Goal: Information Seeking & Learning: Find specific fact

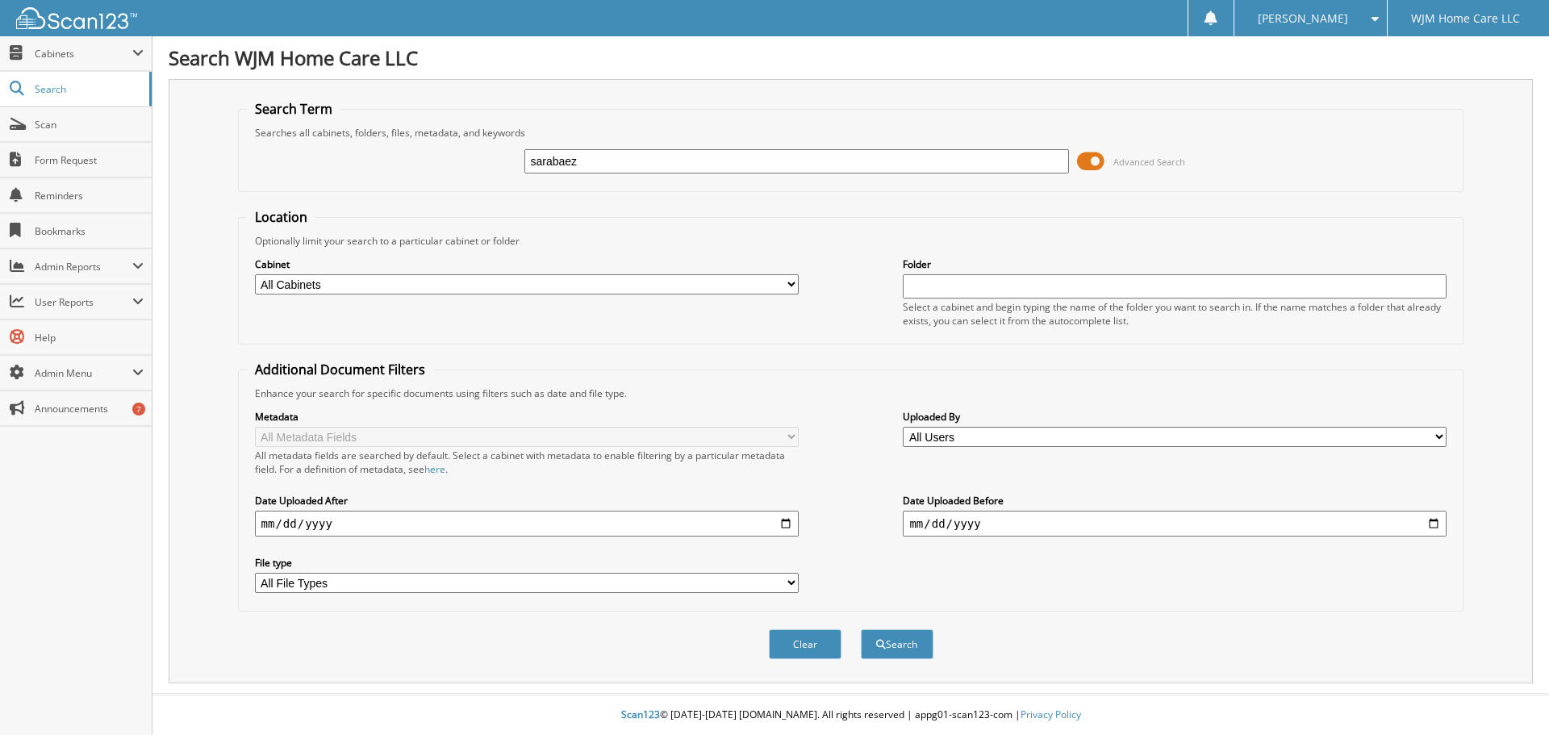
type input "sarabaez"
click at [861, 629] on button "Search" at bounding box center [897, 644] width 73 height 30
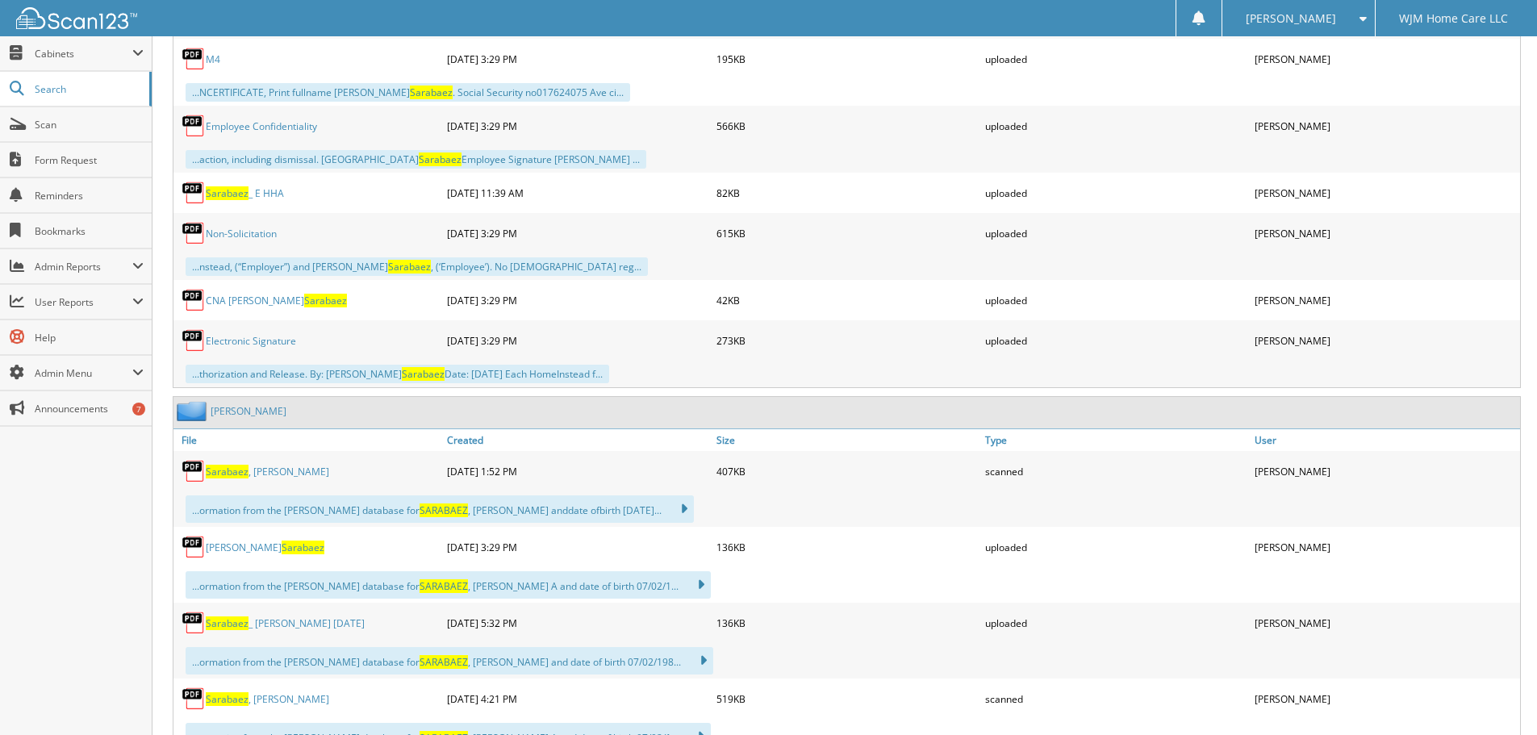
scroll to position [2582, 0]
click at [244, 543] on link "CORI Elvira Sarabaez" at bounding box center [265, 547] width 119 height 14
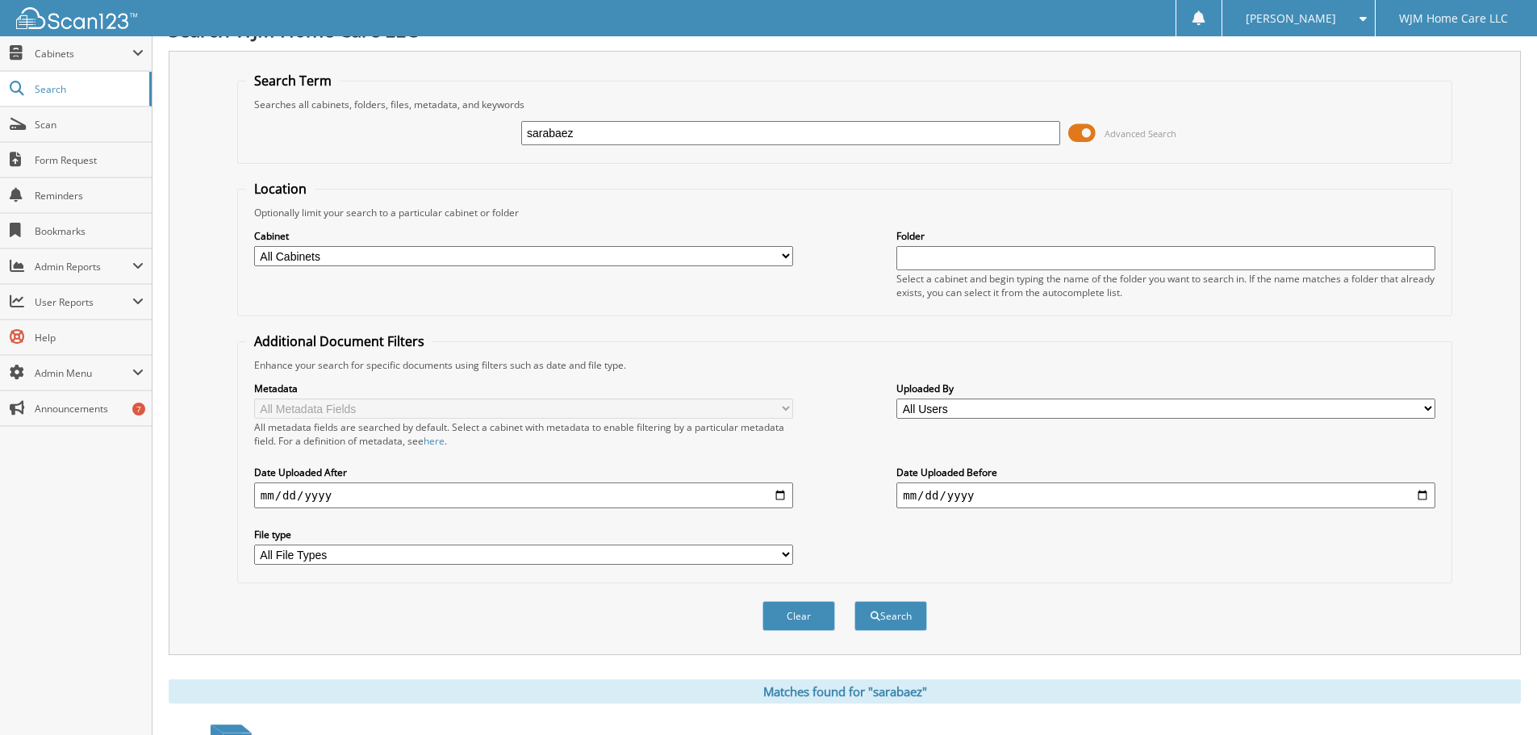
scroll to position [0, 0]
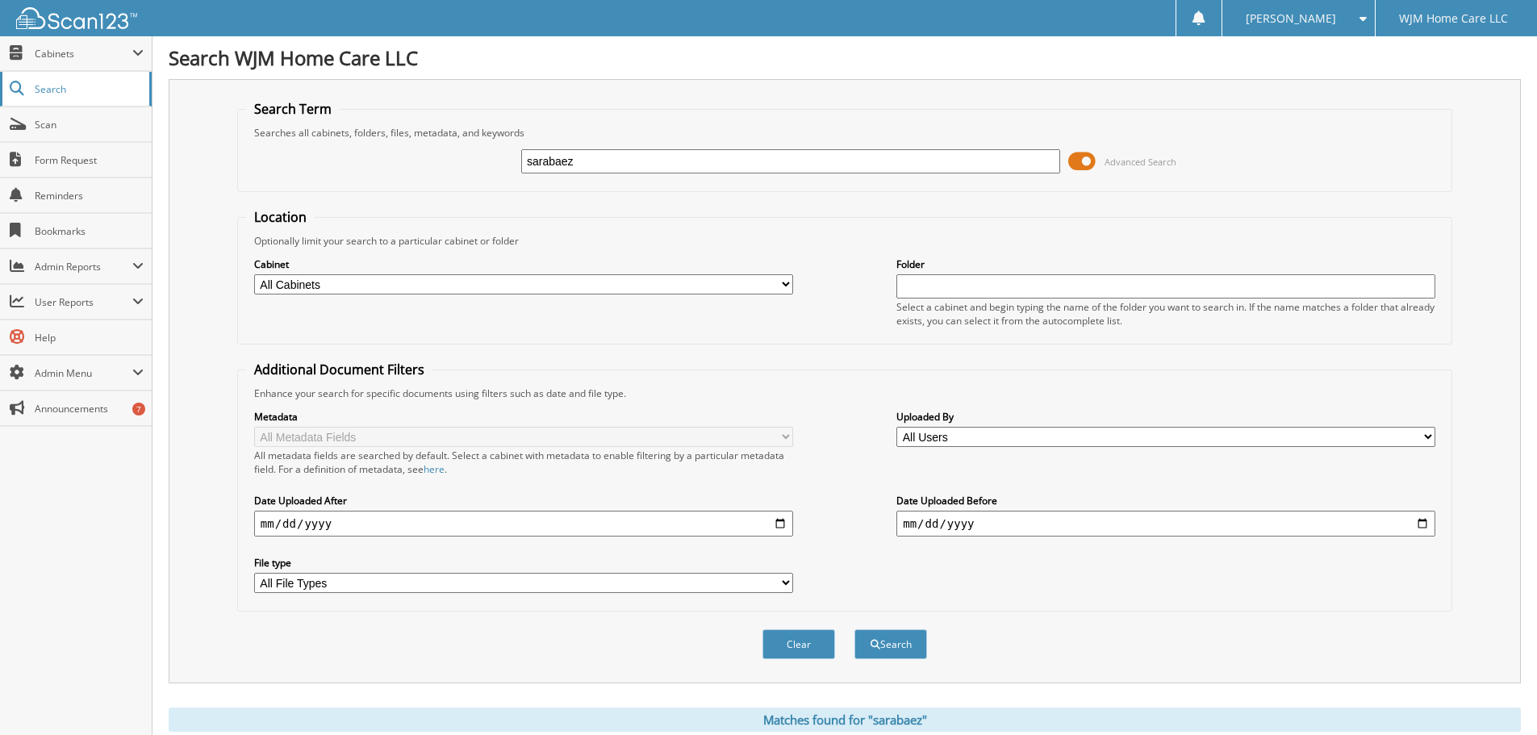
click at [71, 88] on span "Search" at bounding box center [88, 89] width 107 height 14
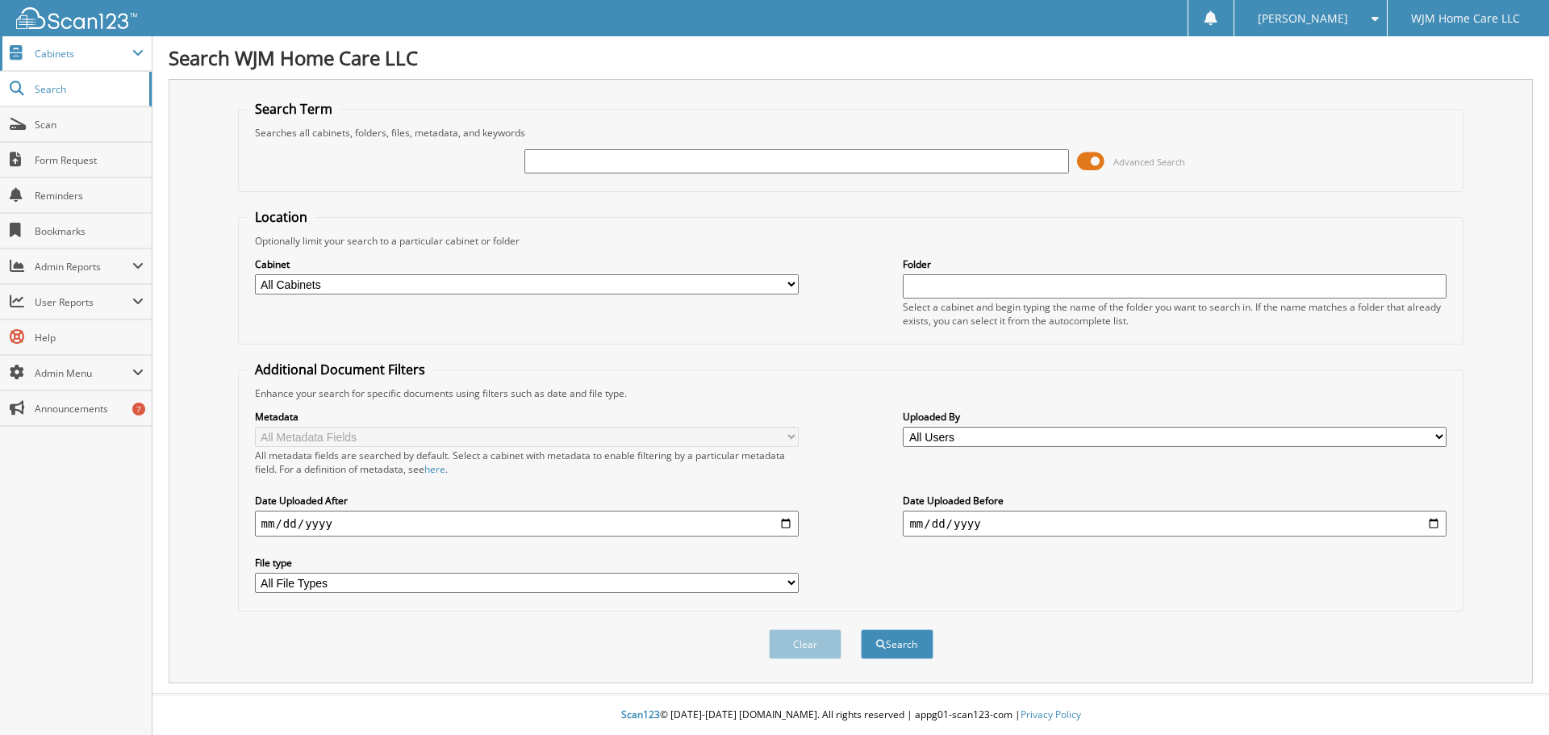
click at [48, 49] on span "Cabinets" at bounding box center [84, 54] width 98 height 14
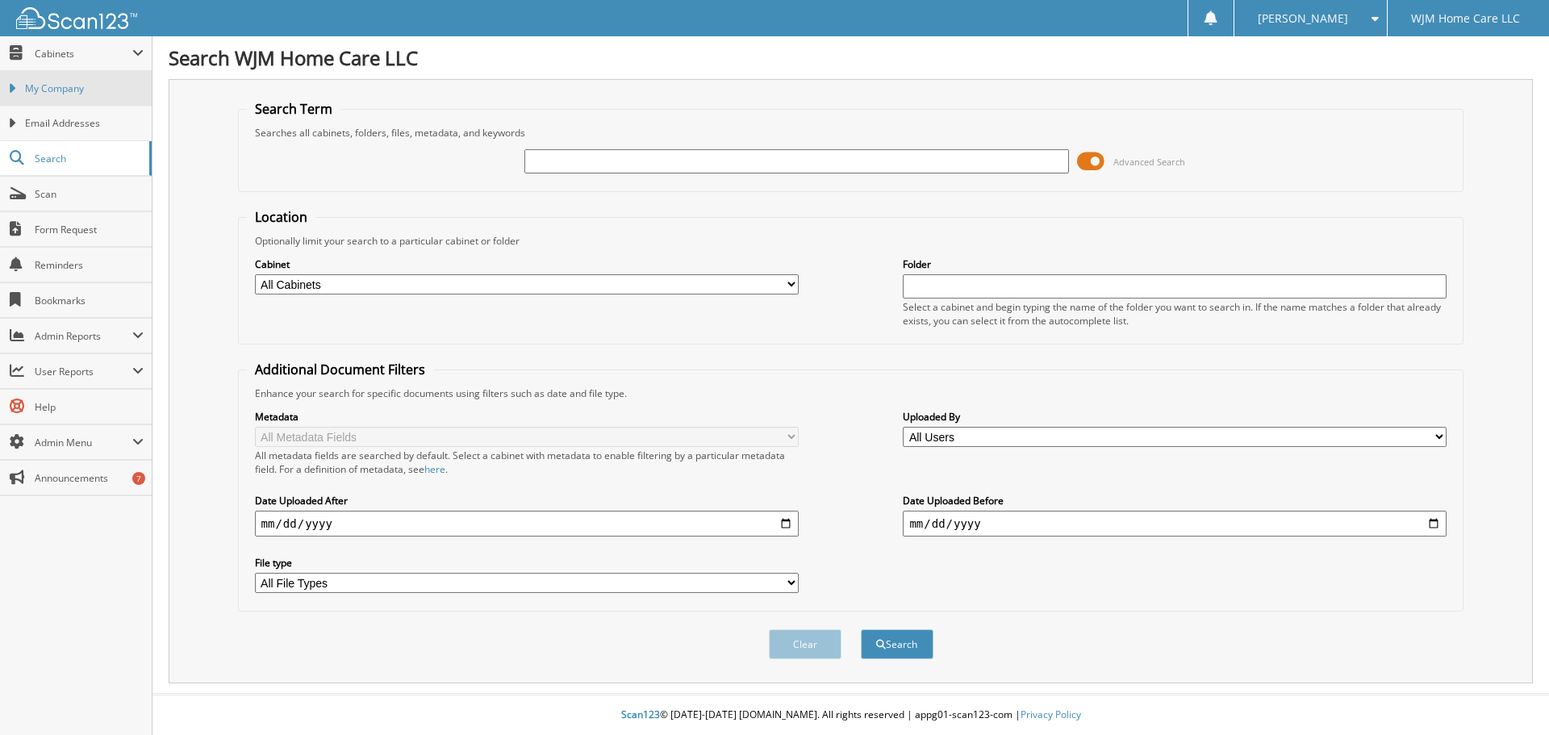
click at [51, 83] on span "My Company" at bounding box center [84, 88] width 119 height 15
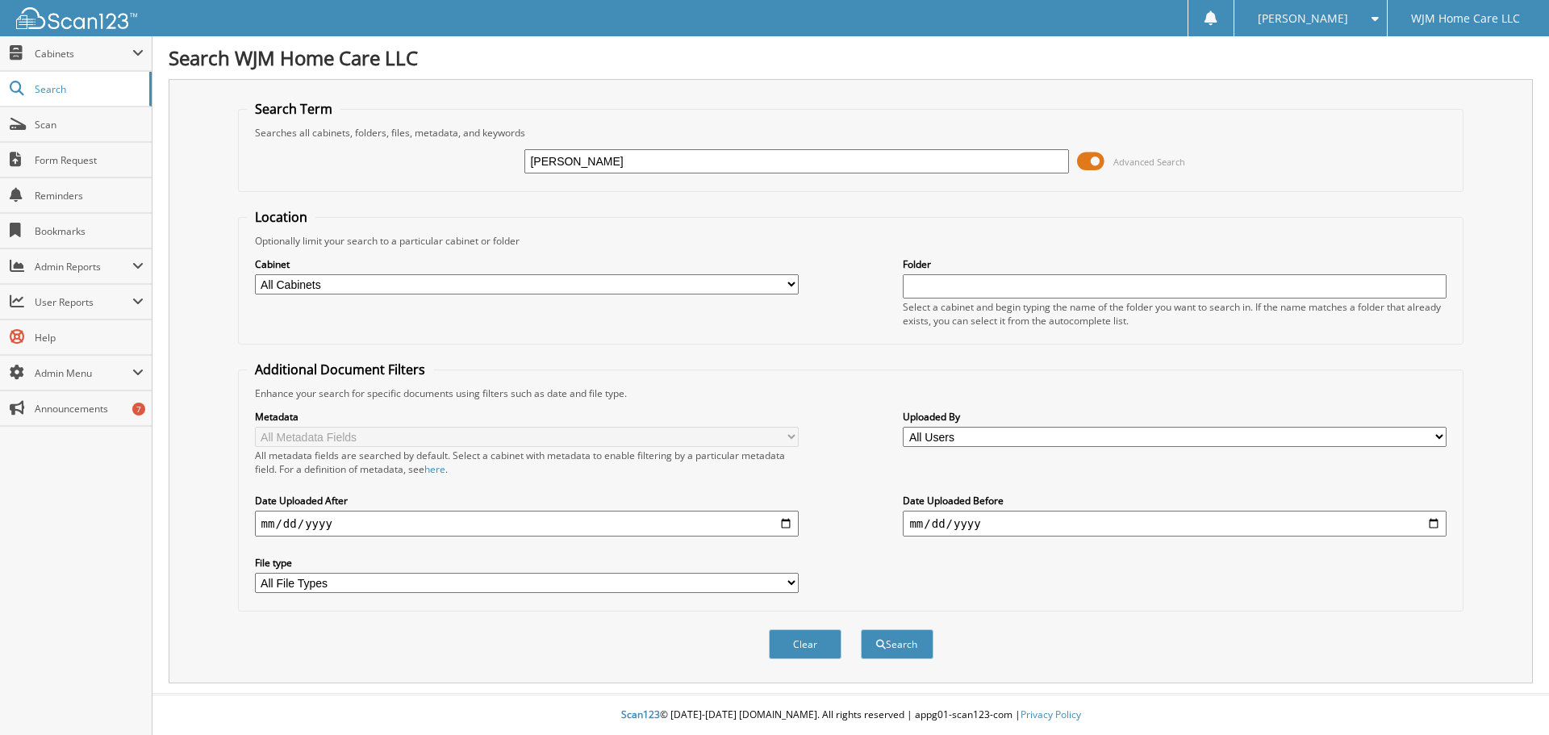
type input "willis"
click at [861, 629] on button "Search" at bounding box center [897, 644] width 73 height 30
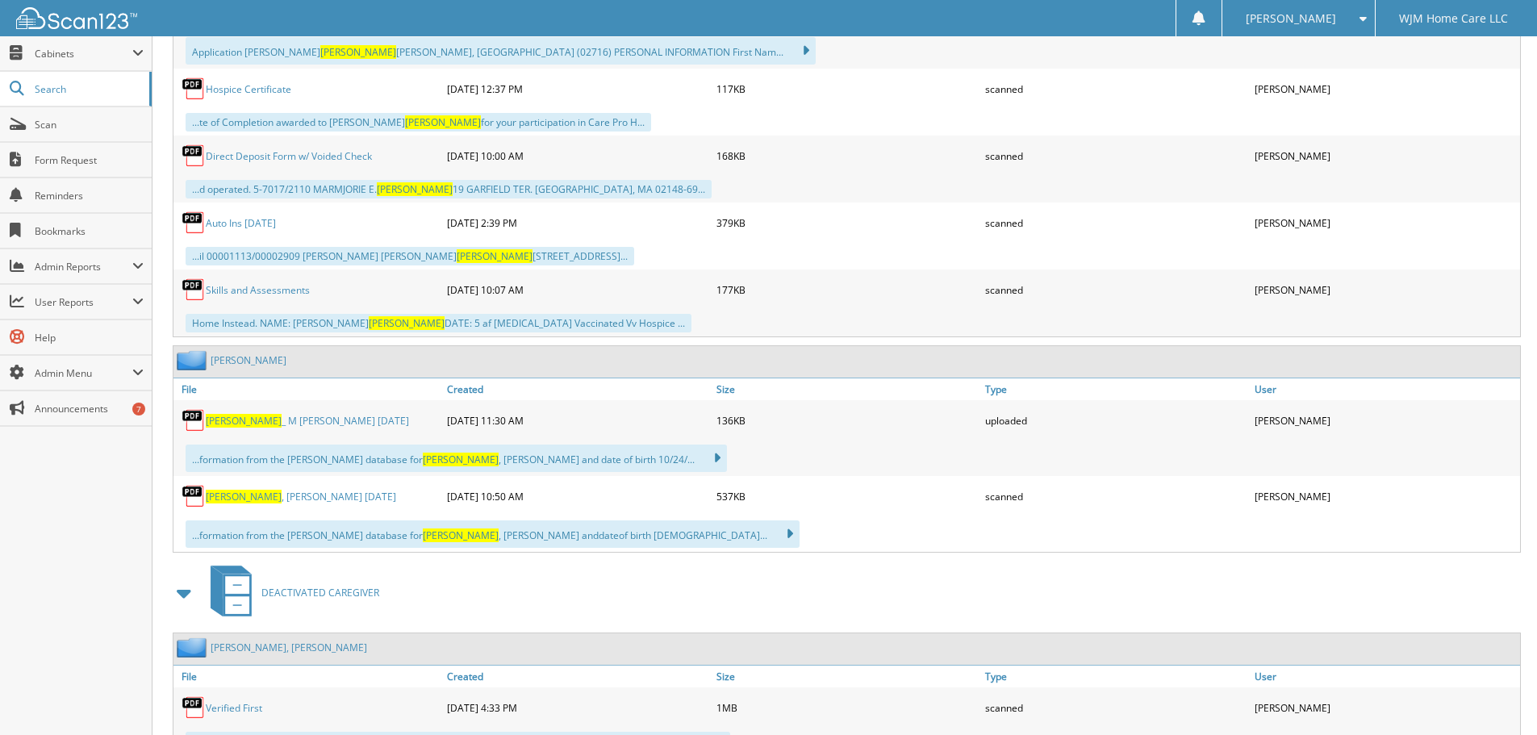
scroll to position [1372, 0]
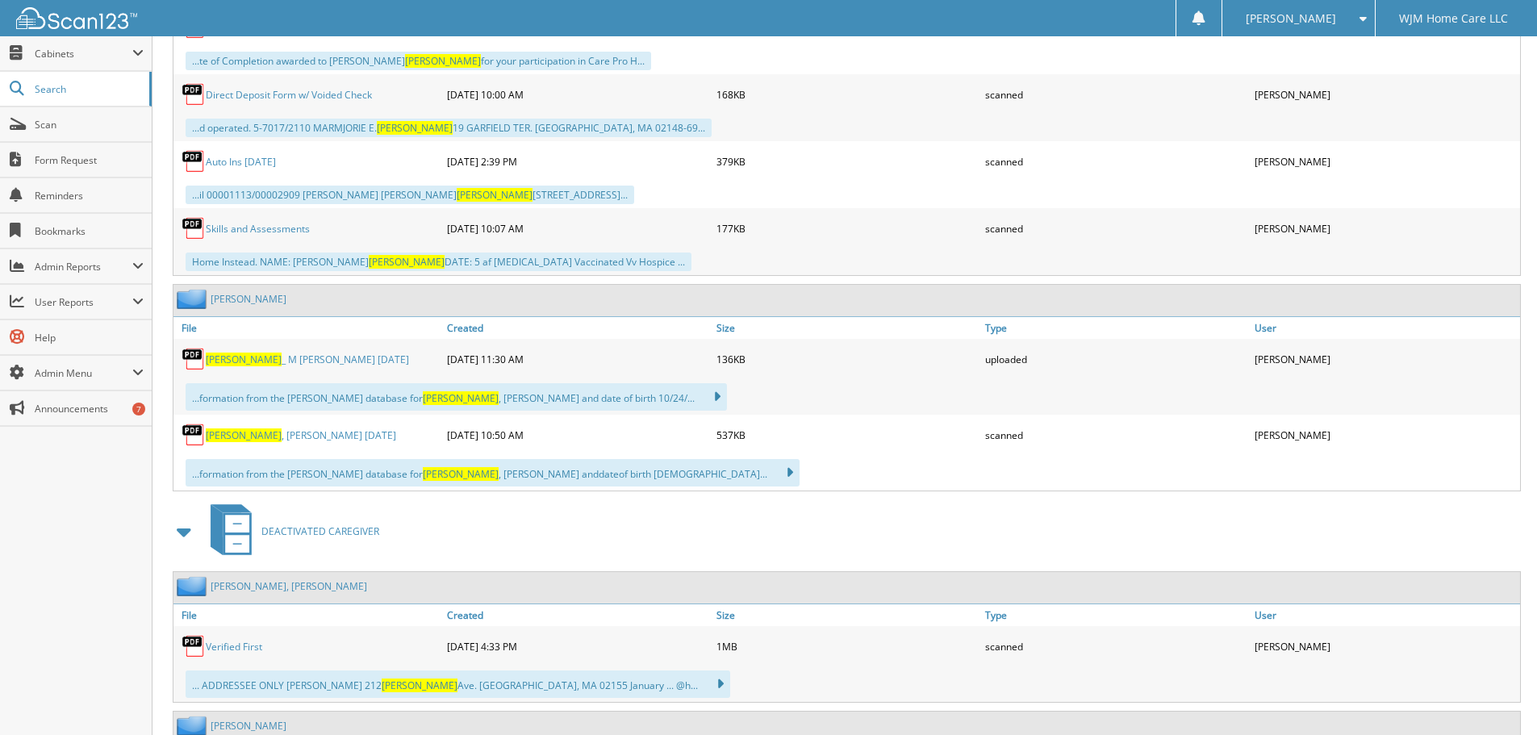
click at [269, 432] on link "Willis , Marjorie 5.28.24" at bounding box center [301, 435] width 190 height 14
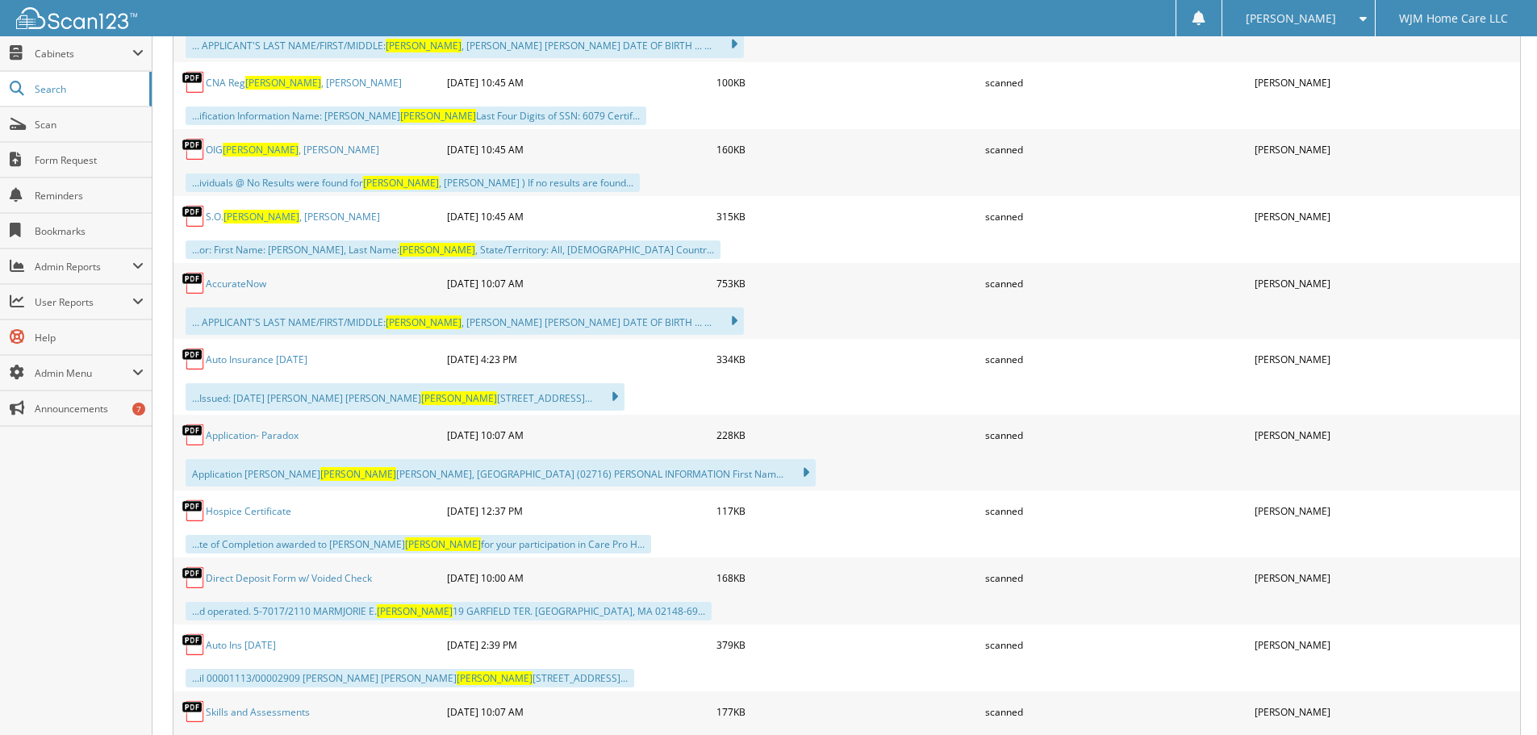
scroll to position [645, 0]
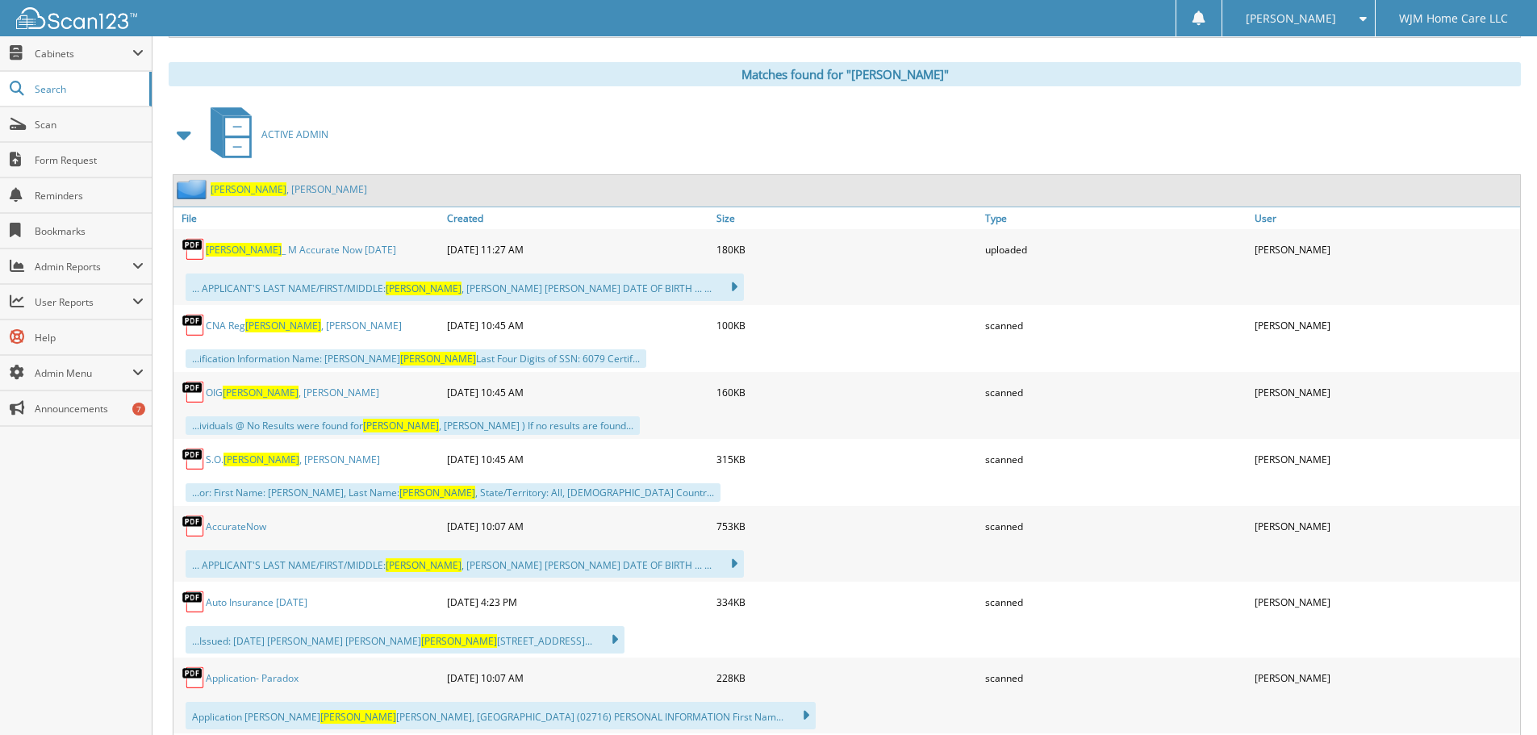
click at [303, 602] on link "Auto Insurance 01/14/2025" at bounding box center [257, 602] width 102 height 14
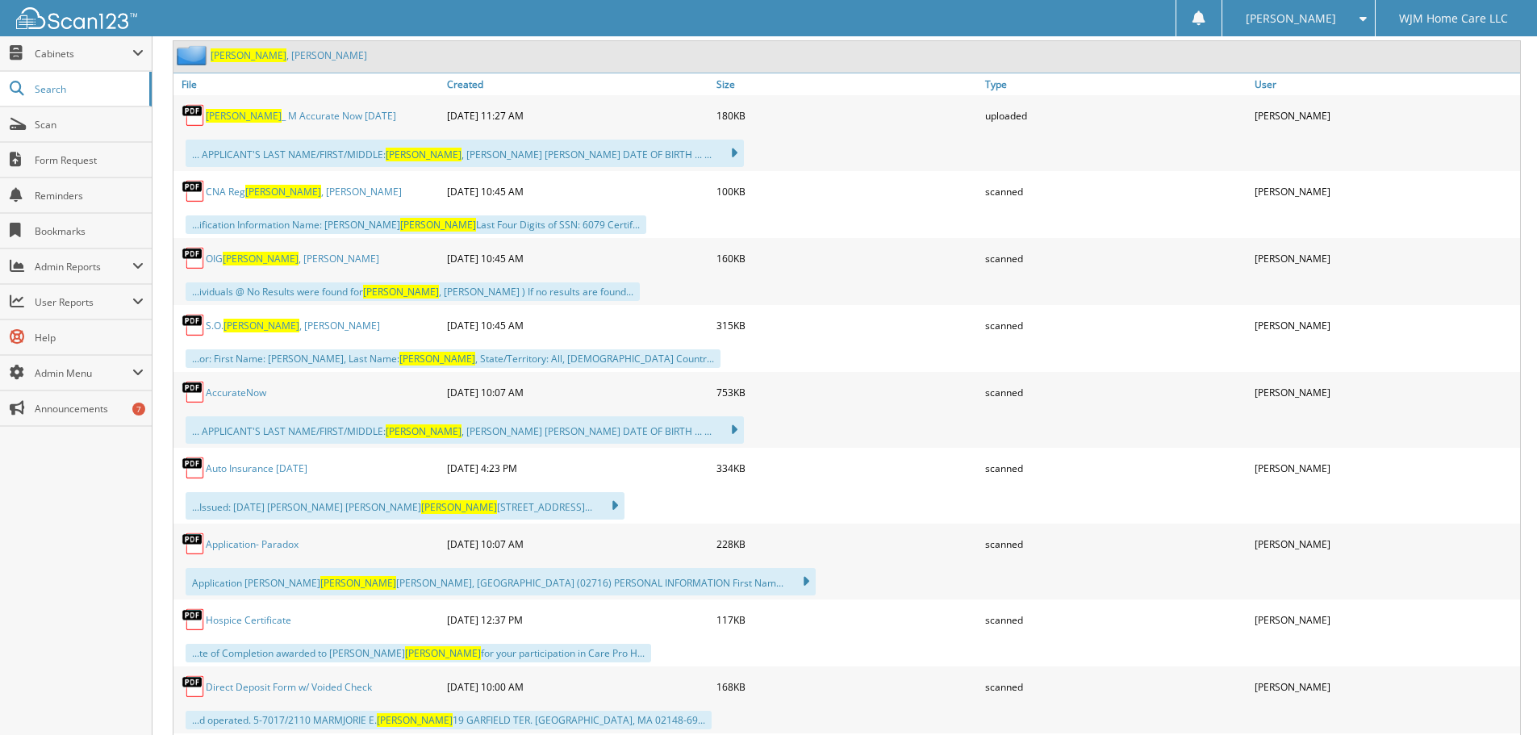
scroll to position [807, 0]
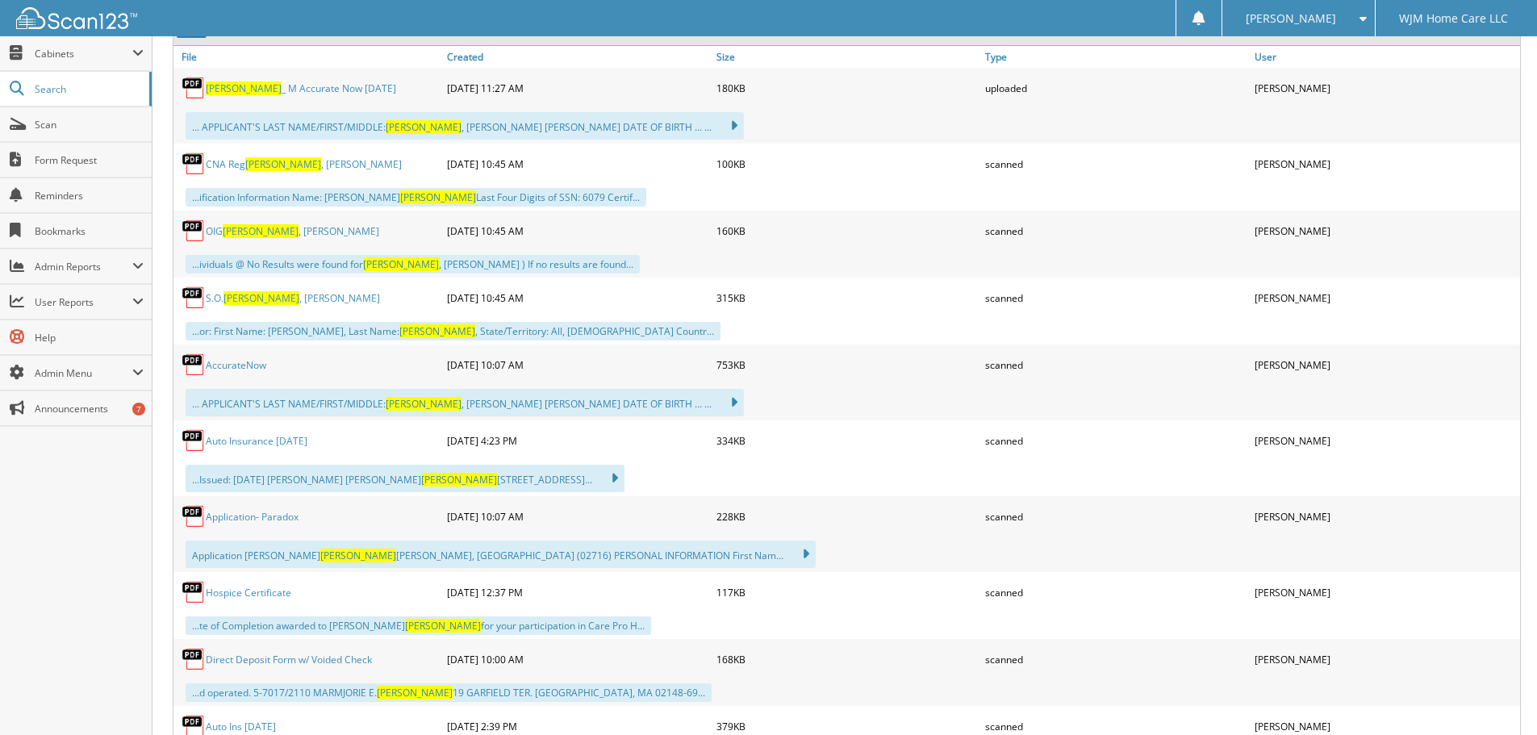
click at [281, 439] on link "Auto Insurance [DATE]" at bounding box center [257, 441] width 102 height 14
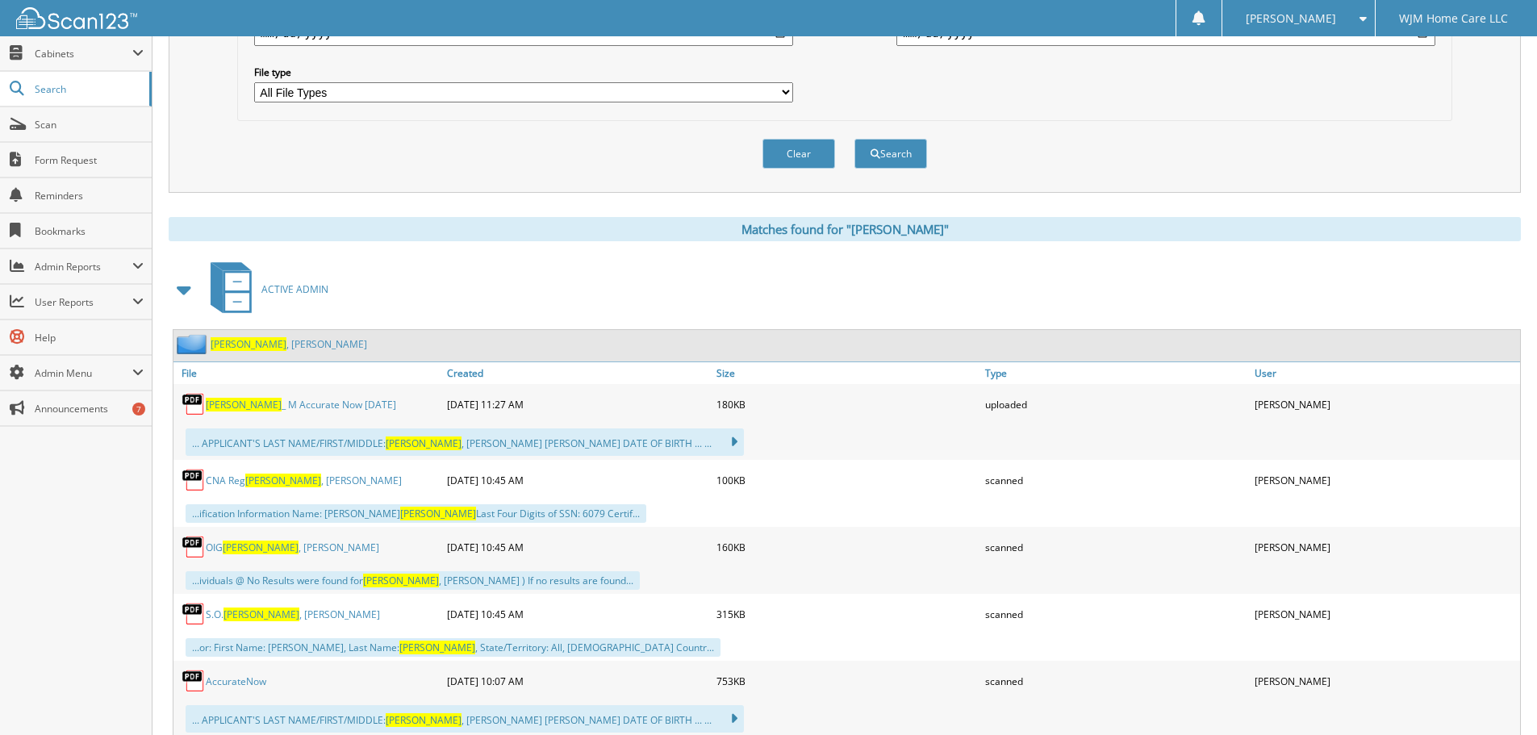
scroll to position [484, 0]
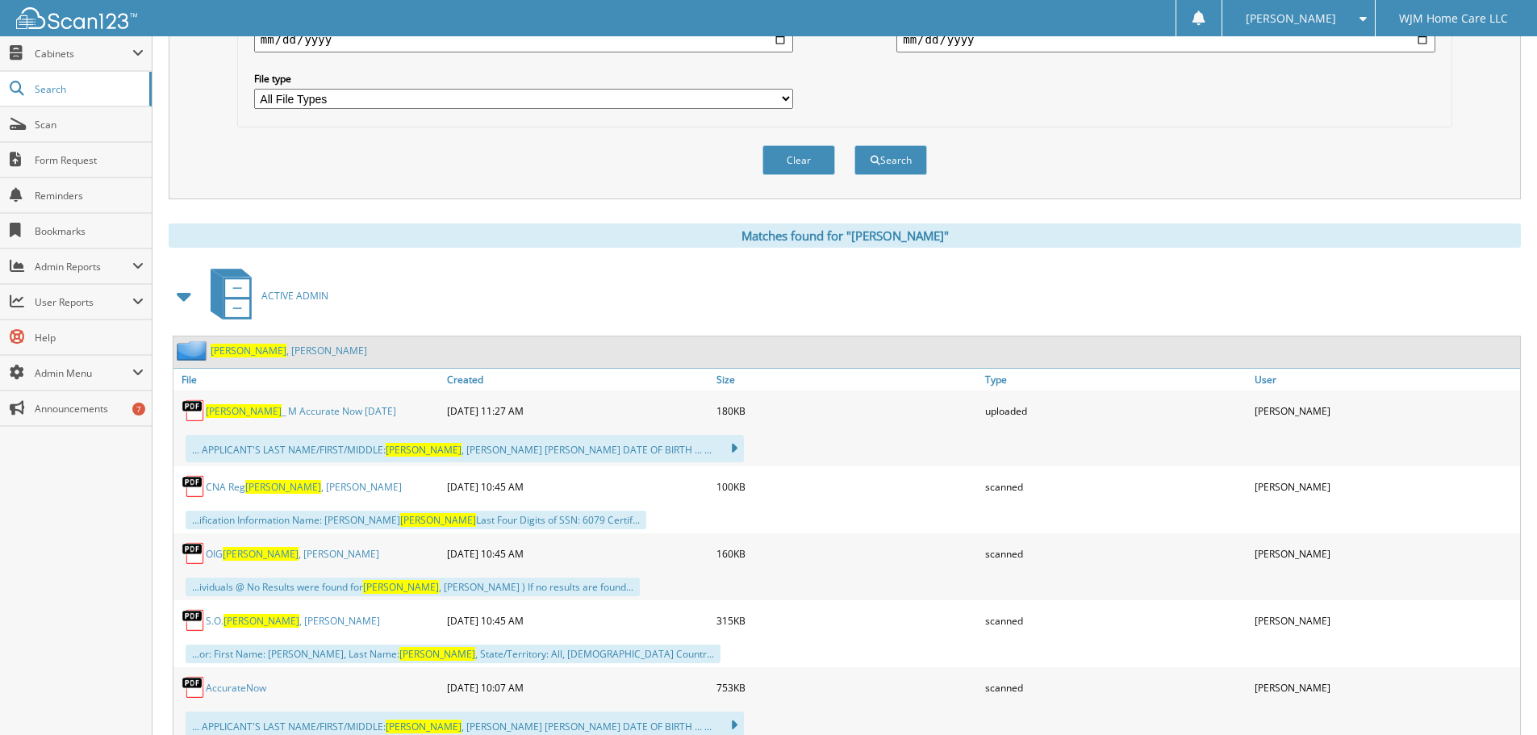
click at [282, 291] on span "ACTIVE ADMIN" at bounding box center [294, 296] width 67 height 14
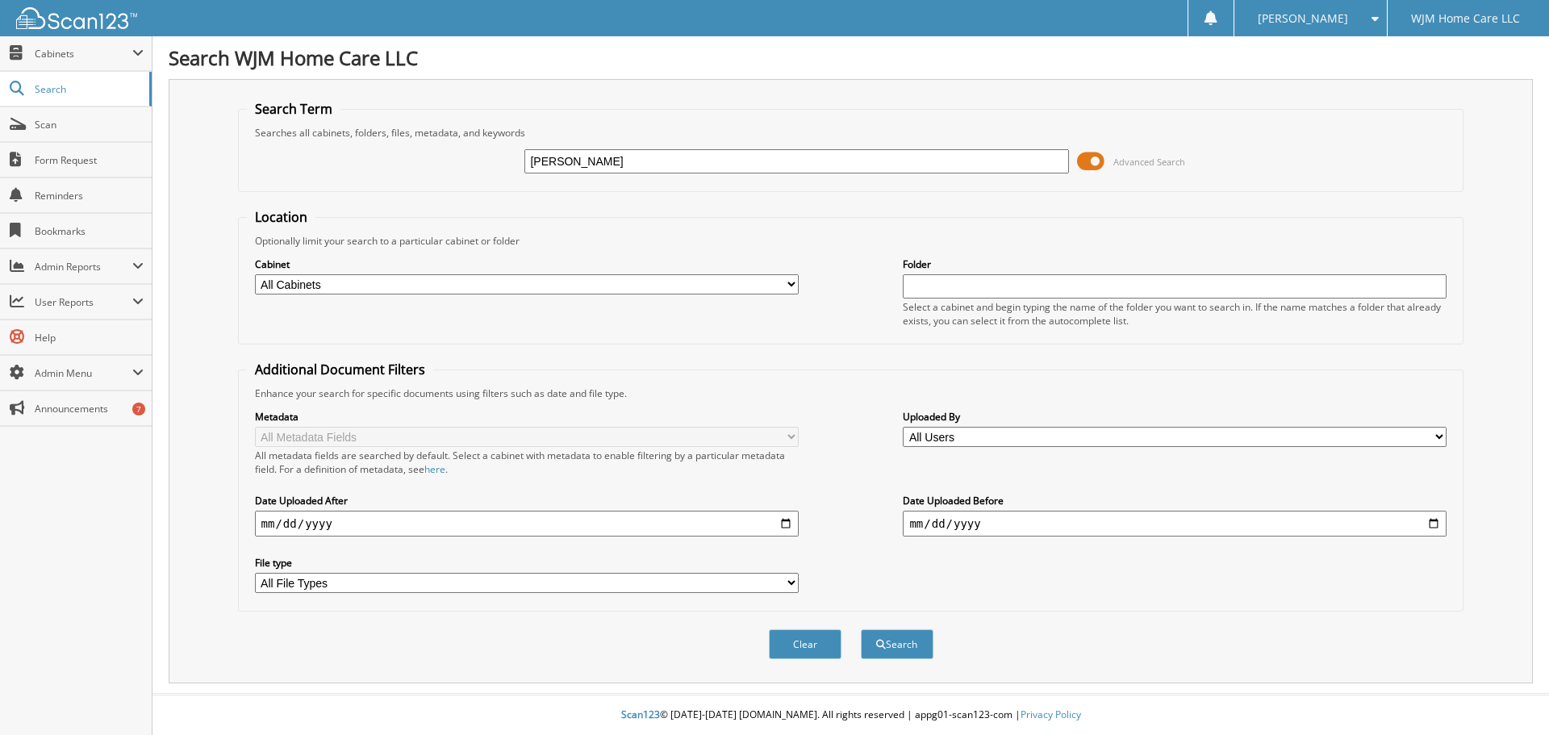
type input "[PERSON_NAME]"
click at [861, 629] on button "Search" at bounding box center [897, 644] width 73 height 30
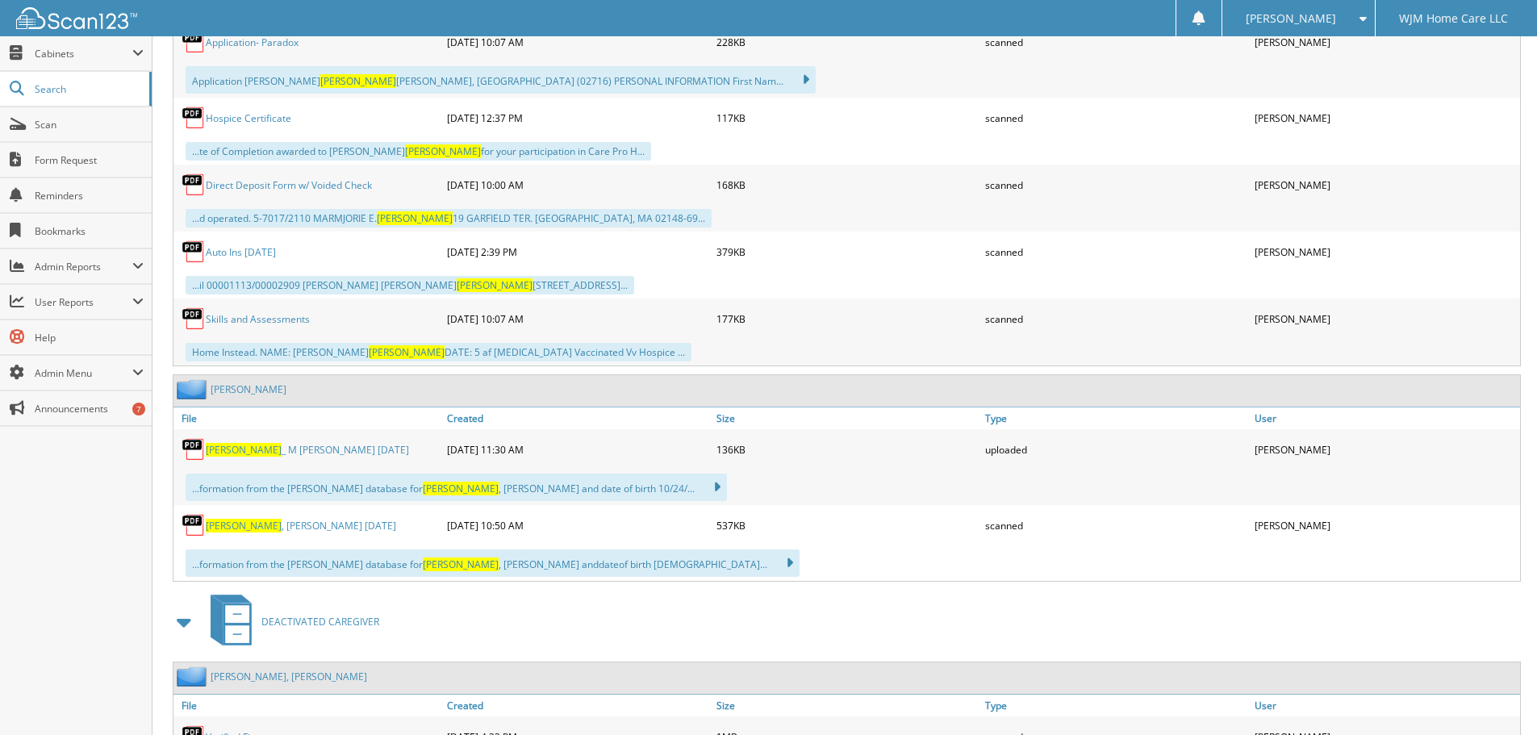
scroll to position [1291, 0]
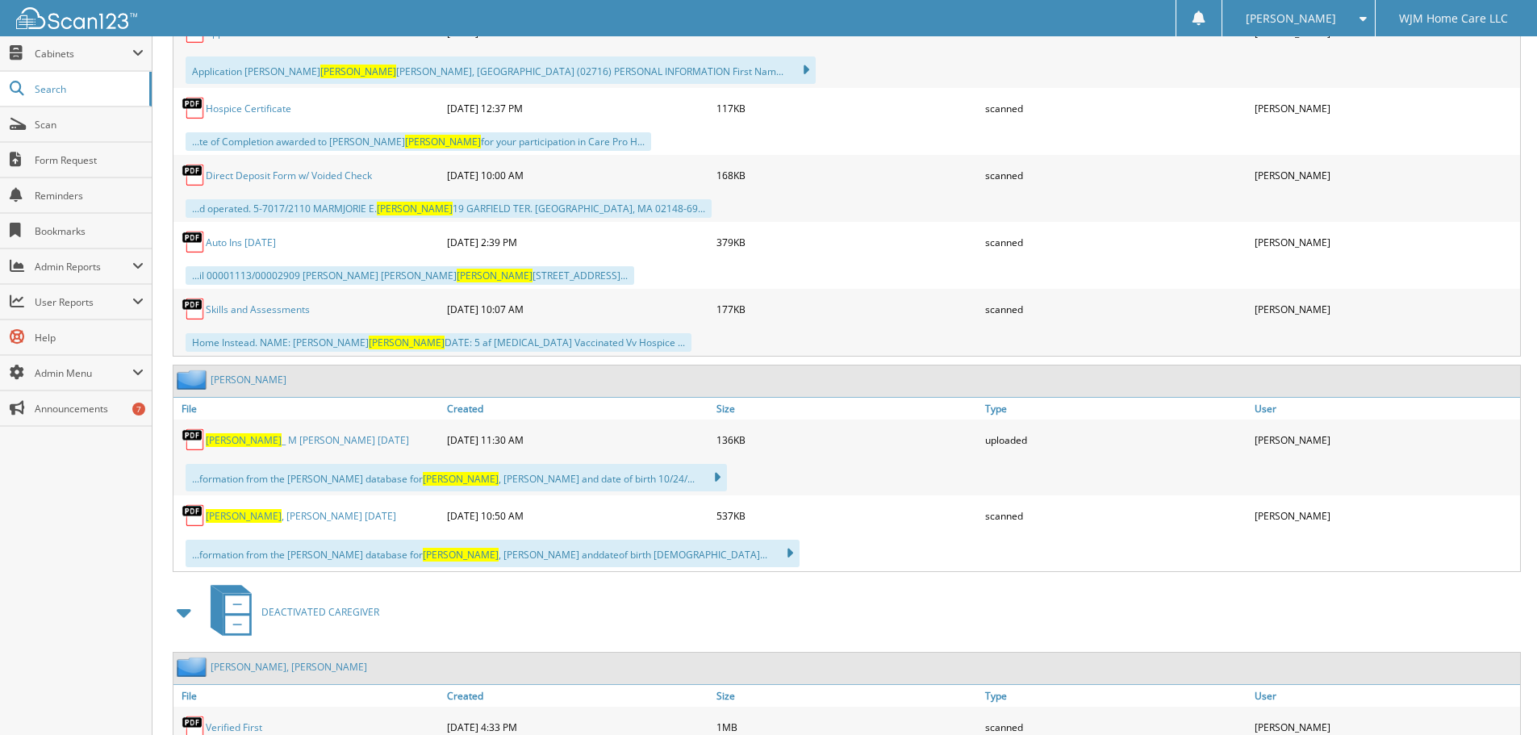
click at [278, 519] on link "[PERSON_NAME] [DATE]" at bounding box center [301, 516] width 190 height 14
click at [241, 443] on link "[PERSON_NAME] _ M [PERSON_NAME] [DATE]" at bounding box center [307, 440] width 203 height 14
